Goal: Task Accomplishment & Management: Use online tool/utility

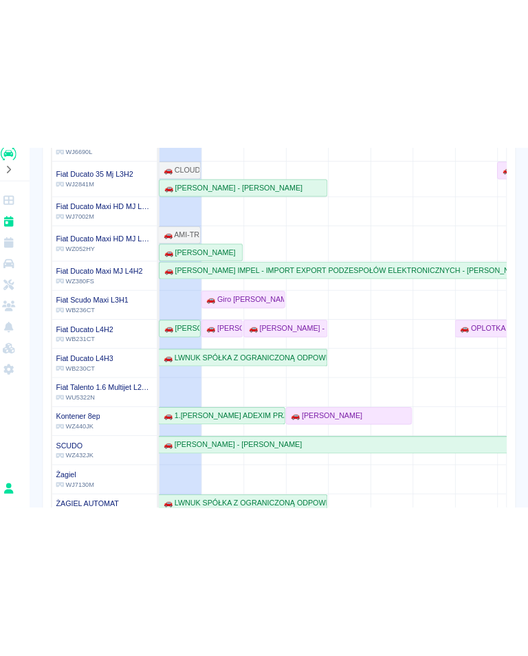
scroll to position [206, 0]
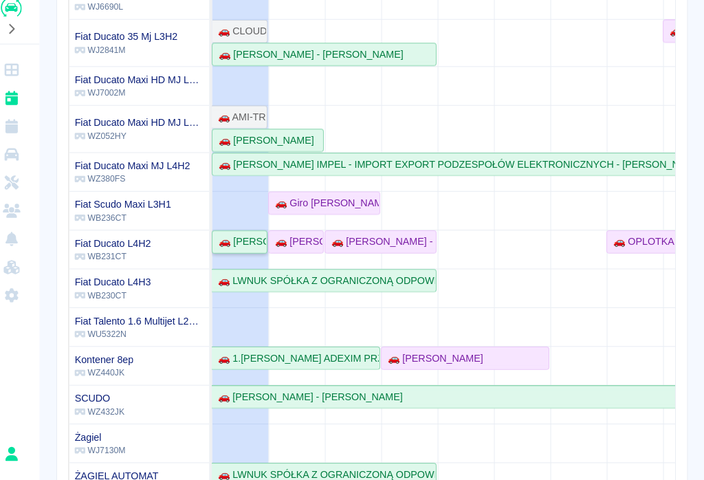
click at [230, 241] on div "🚗 [PERSON_NAME]" at bounding box center [251, 248] width 52 height 14
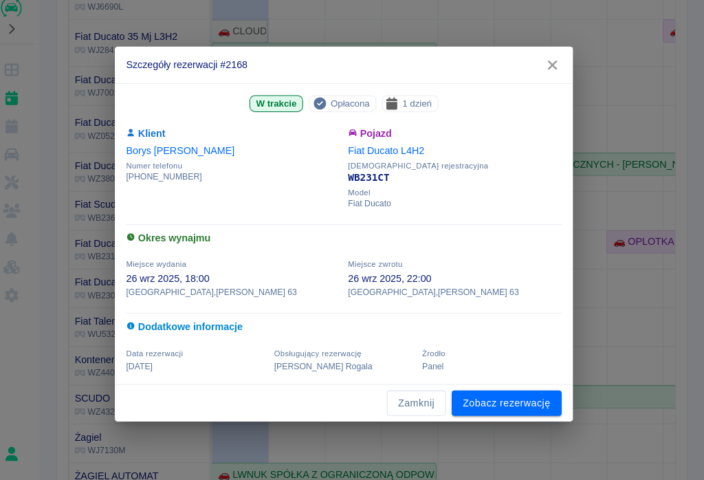
click at [496, 393] on link "Zobacz rezerwację" at bounding box center [510, 405] width 107 height 25
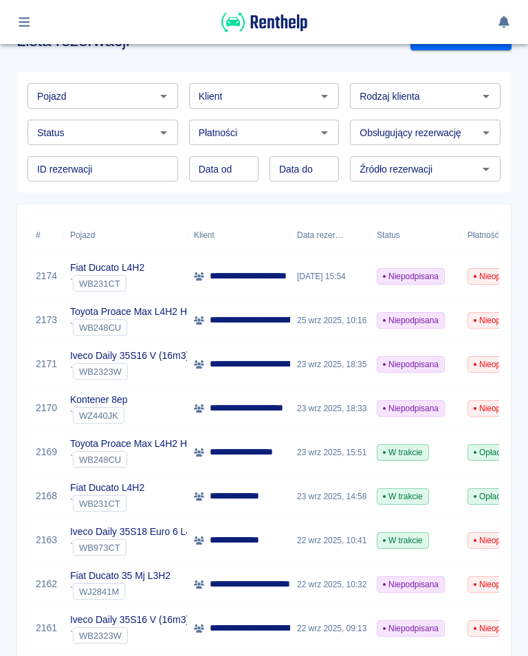
scroll to position [47, 0]
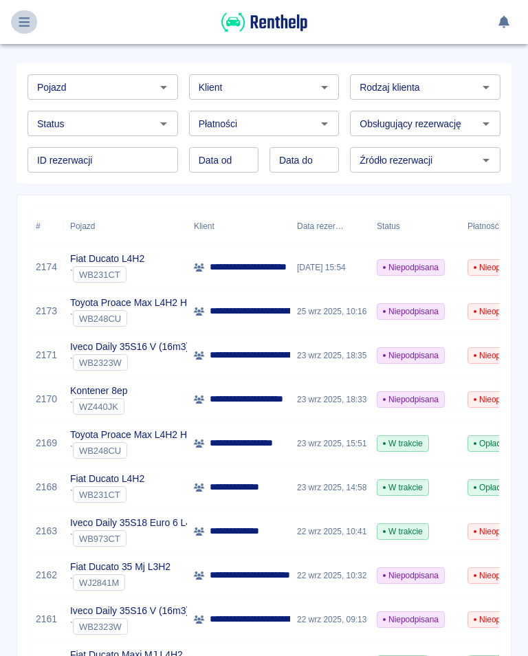
click at [29, 28] on button "button" at bounding box center [24, 21] width 27 height 23
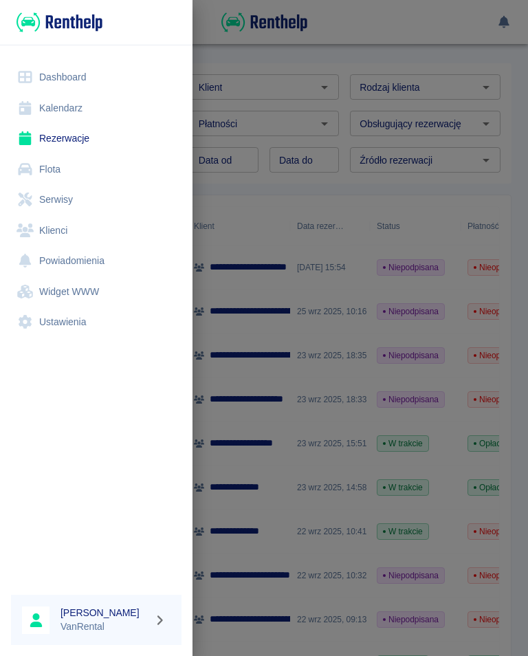
click at [31, 17] on img at bounding box center [60, 22] width 86 height 23
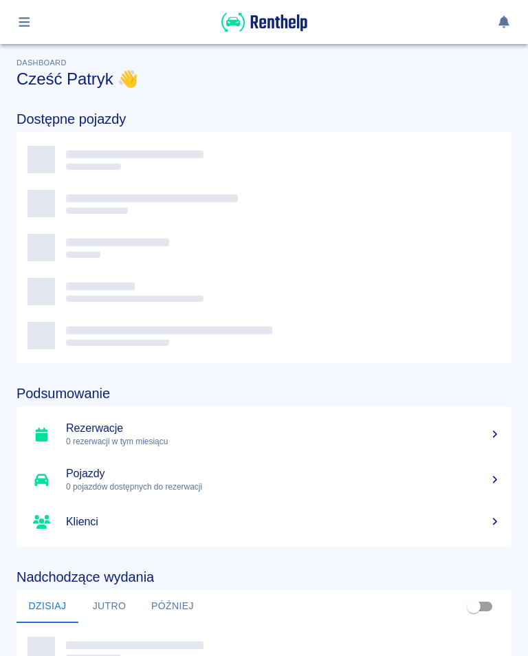
click at [68, 104] on div "Dostępne pojazdy" at bounding box center [252, 226] width 517 height 274
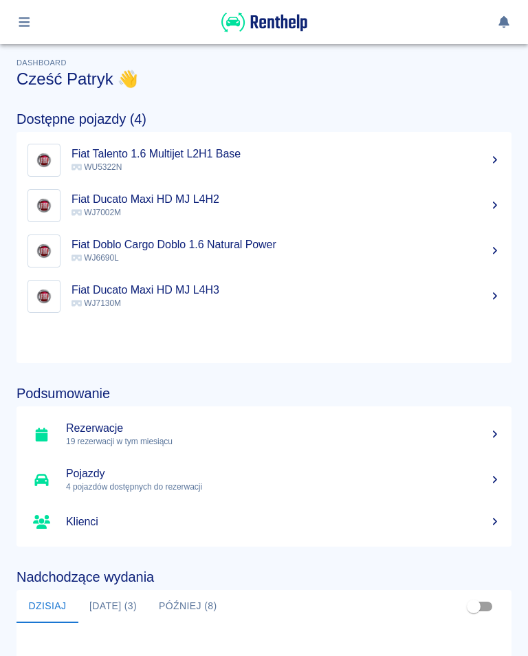
click at [28, 19] on icon "button" at bounding box center [25, 22] width 16 height 12
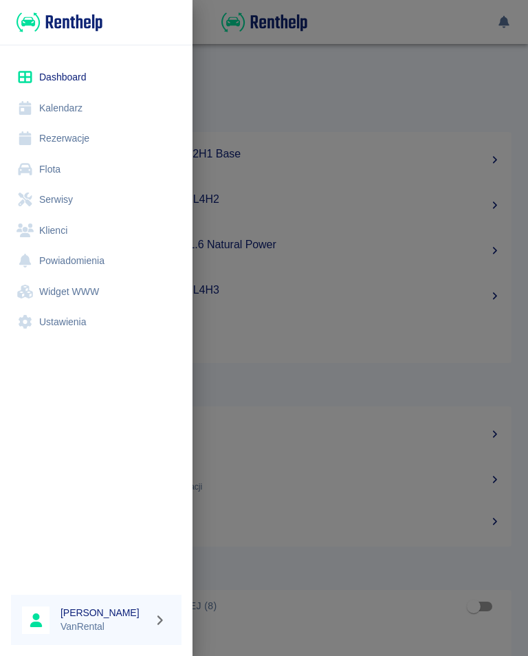
click at [69, 107] on link "Kalendarz" at bounding box center [96, 108] width 171 height 31
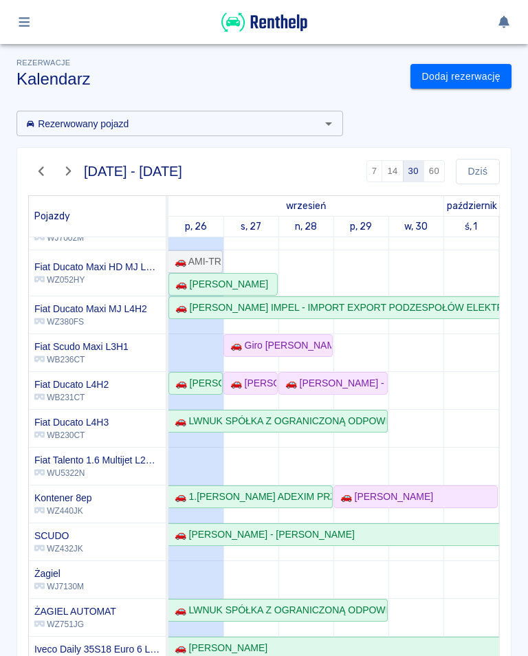
scroll to position [109, 0]
click at [212, 382] on div "🚗 [PERSON_NAME]" at bounding box center [196, 383] width 52 height 14
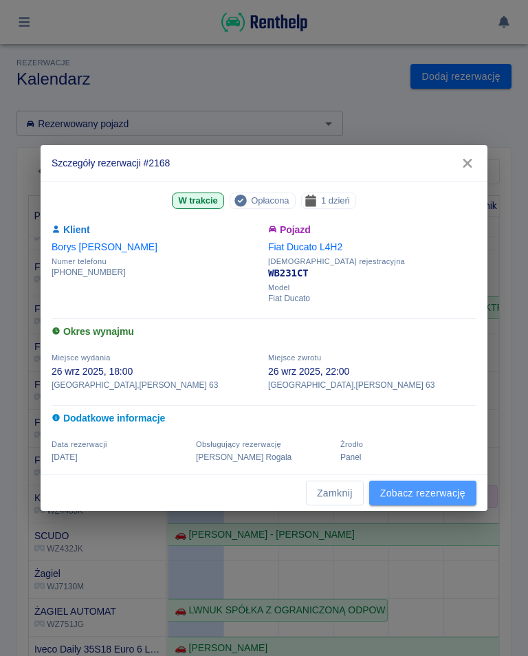
click at [422, 496] on link "Zobacz rezerwację" at bounding box center [422, 493] width 107 height 25
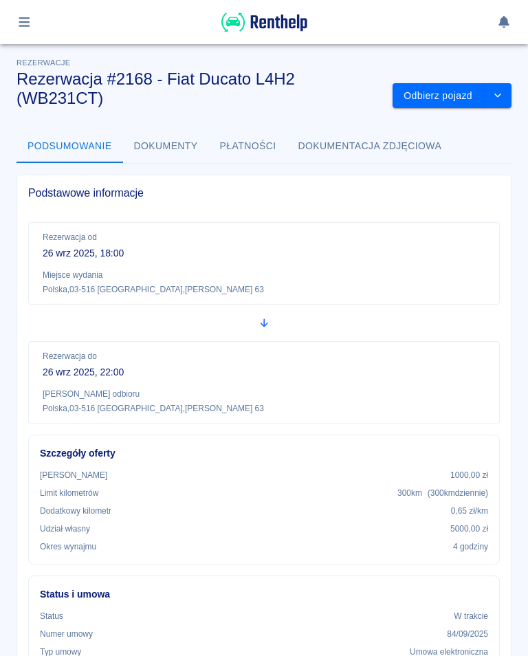
click at [456, 96] on button "Odbierz pojazd" at bounding box center [438, 95] width 91 height 25
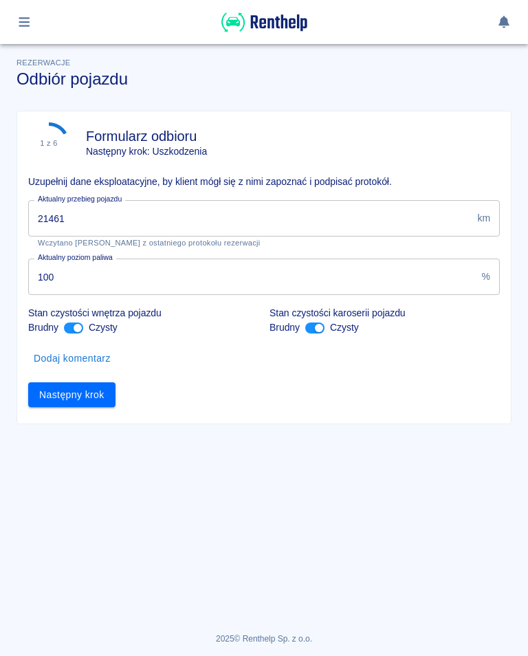
click at [86, 221] on input "21461" at bounding box center [249, 218] width 443 height 36
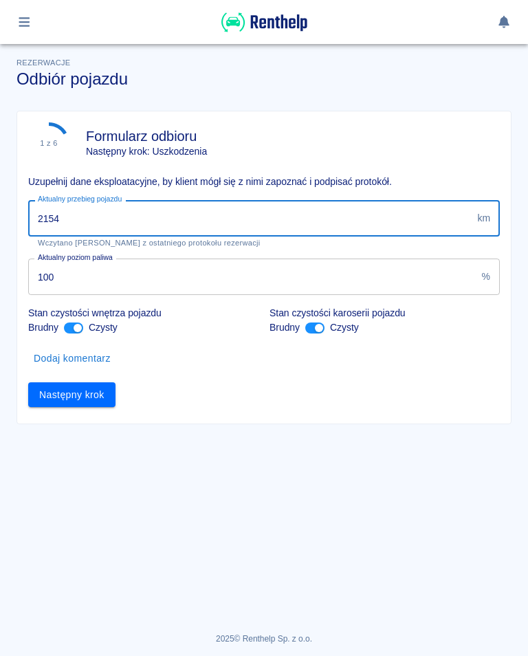
type input "21545"
click at [81, 393] on button "Następny krok" at bounding box center [71, 394] width 87 height 25
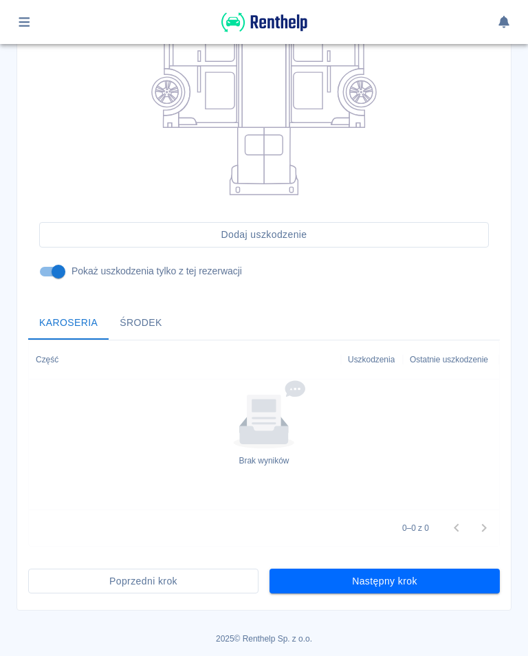
scroll to position [303, 0]
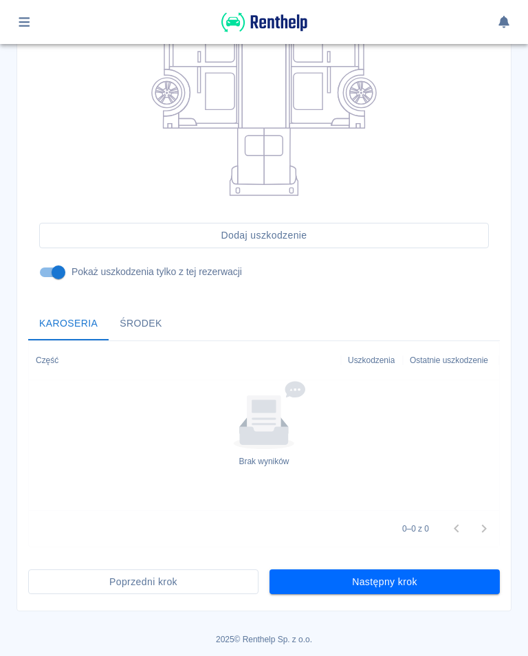
click at [396, 580] on button "Następny krok" at bounding box center [385, 581] width 230 height 25
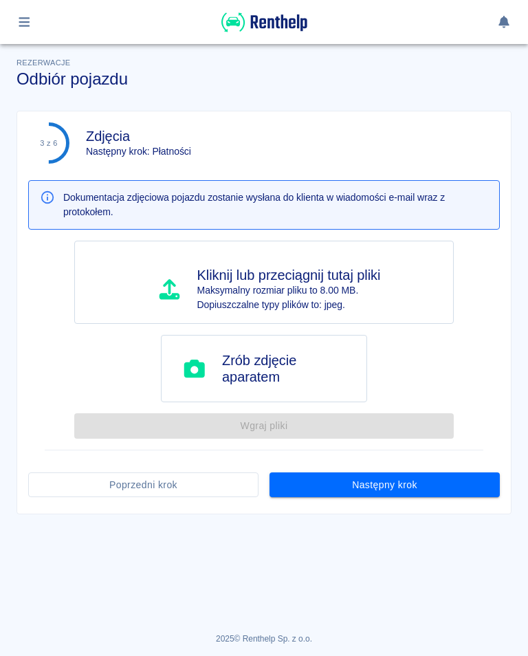
scroll to position [0, 0]
click at [377, 490] on button "Następny krok" at bounding box center [385, 484] width 230 height 25
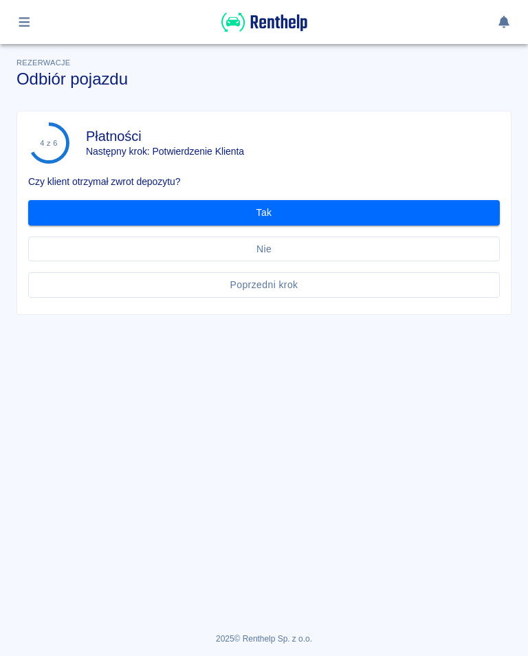
click at [271, 212] on button "Tak" at bounding box center [264, 212] width 472 height 25
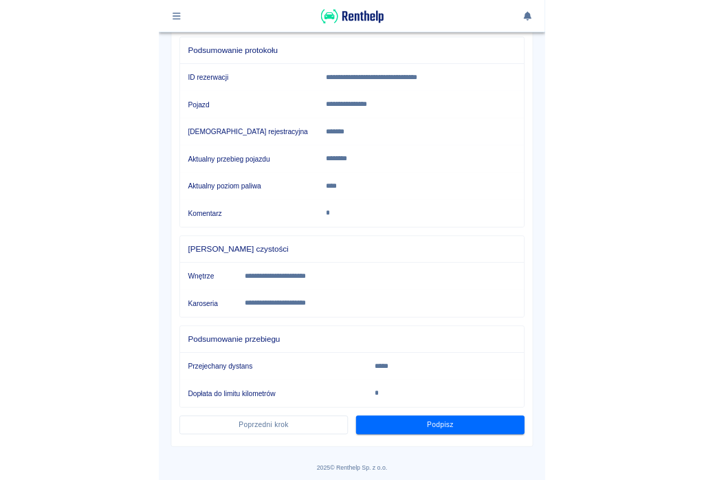
scroll to position [149, 0]
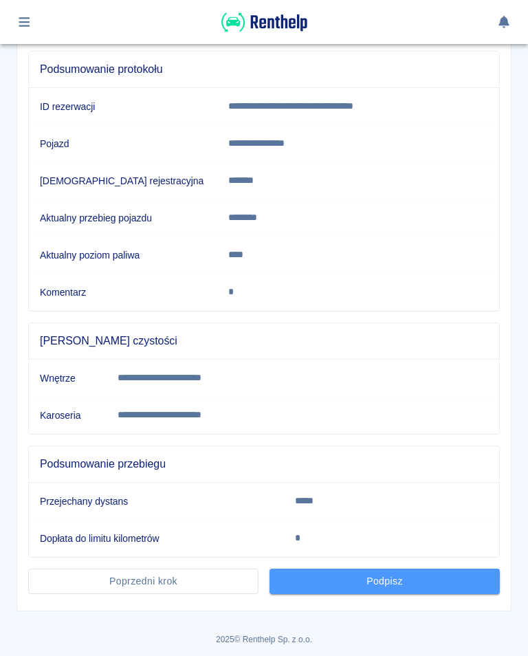
click at [389, 584] on button "Podpisz" at bounding box center [385, 581] width 230 height 25
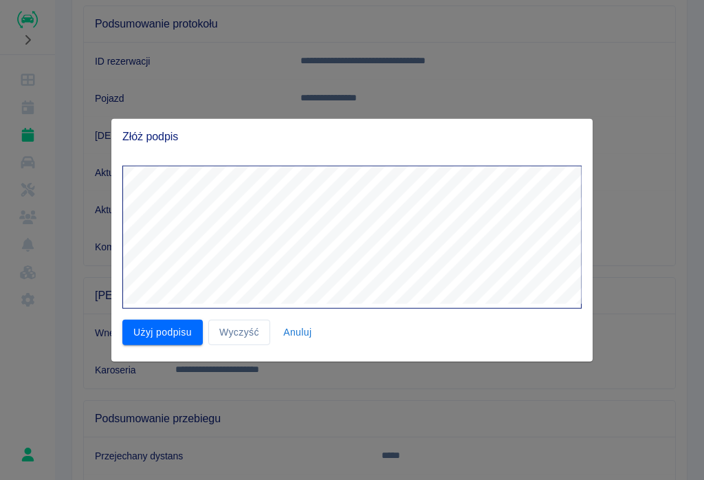
click at [169, 333] on button "Użyj podpisu" at bounding box center [162, 332] width 80 height 25
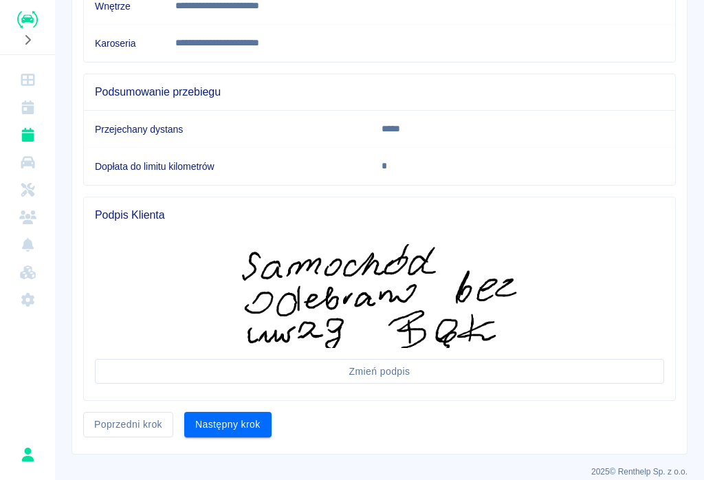
scroll to position [476, 0]
click at [227, 424] on button "Następny krok" at bounding box center [227, 423] width 87 height 25
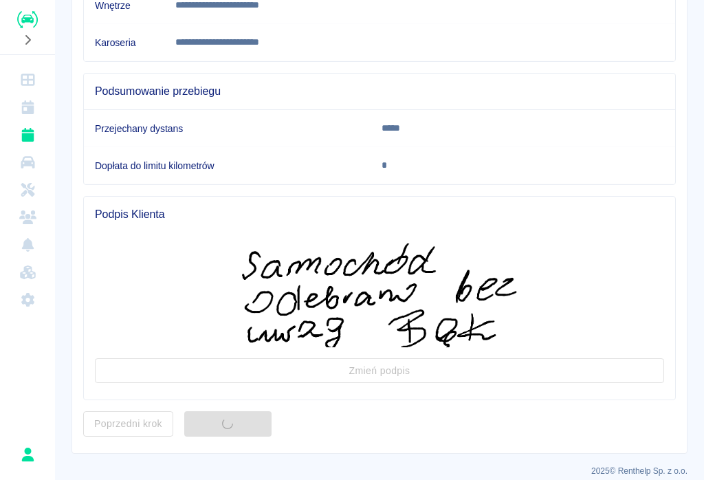
scroll to position [0, 0]
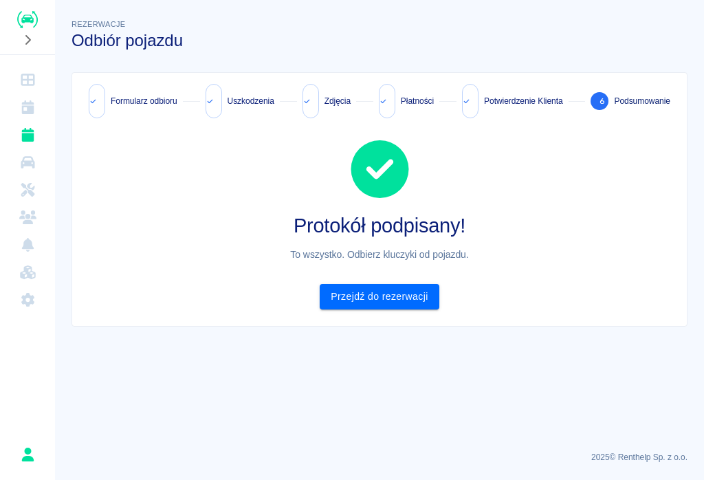
click at [25, 102] on icon "Kalendarz" at bounding box center [27, 107] width 12 height 14
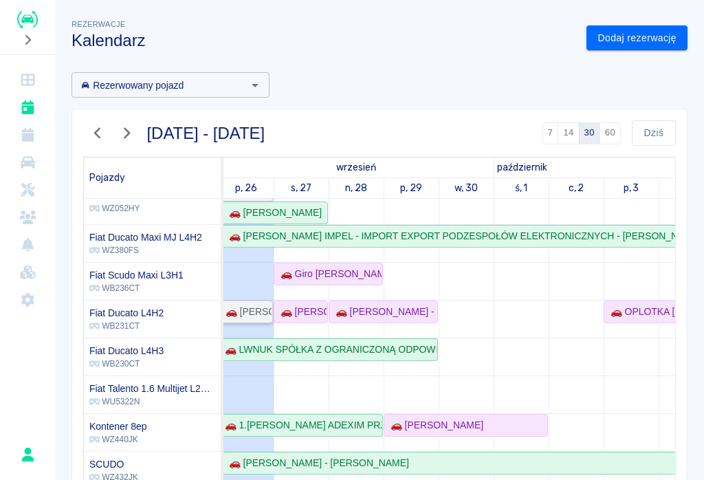
click at [249, 314] on div "🚗 [PERSON_NAME]" at bounding box center [246, 312] width 52 height 14
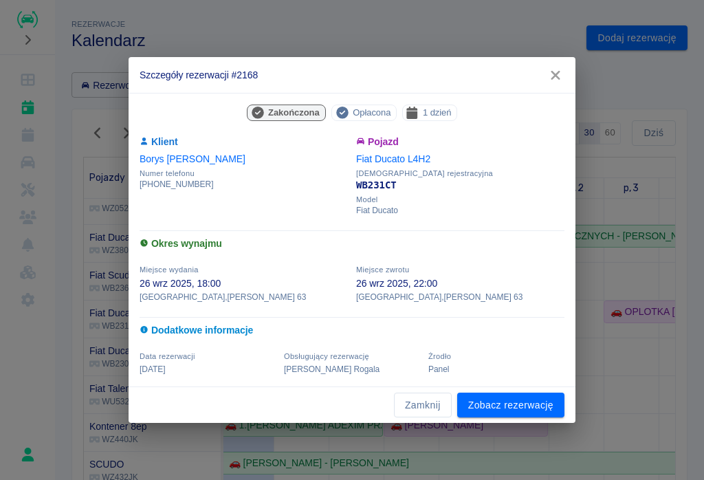
click at [492, 407] on link "Zobacz rezerwację" at bounding box center [510, 405] width 107 height 25
